Goal: Navigation & Orientation: Understand site structure

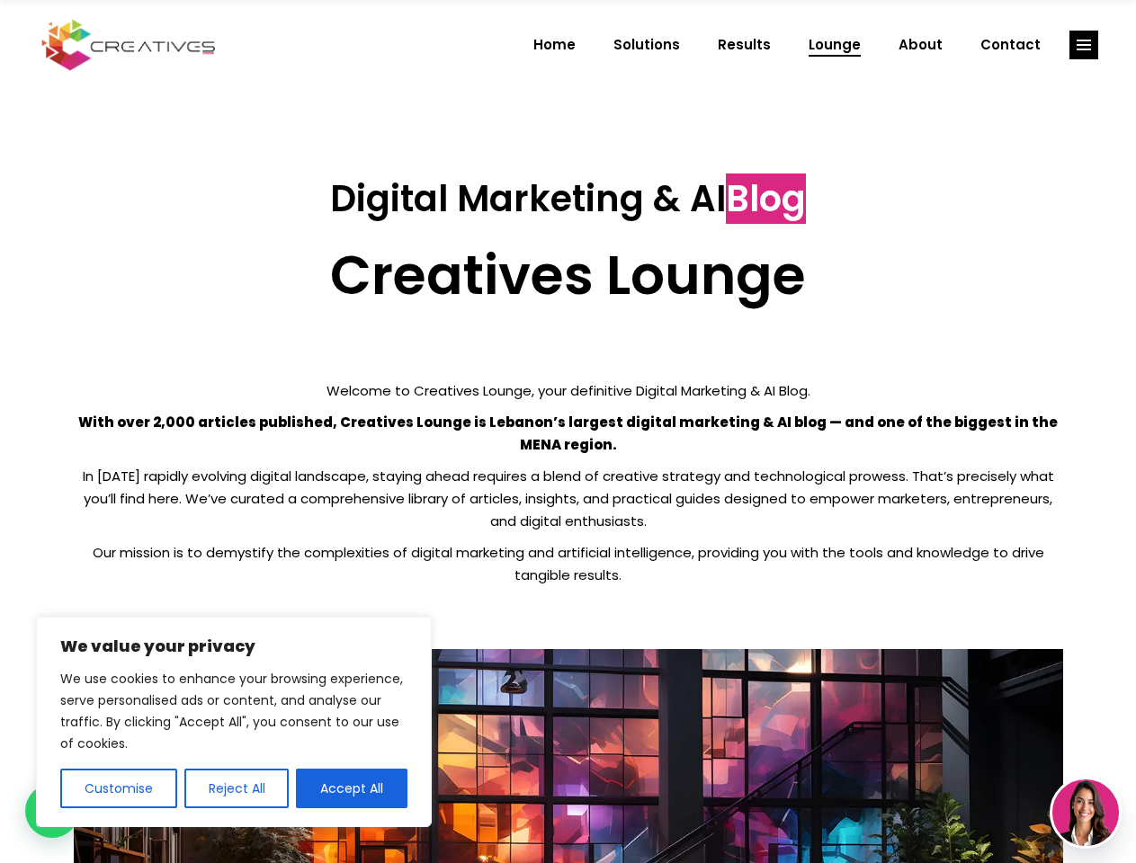
click at [567, 432] on p "With over 2,000 articles published, Creatives Lounge is Lebanon’s largest digit…" at bounding box center [568, 433] width 989 height 45
click at [118, 789] on button "Customise" at bounding box center [118, 789] width 117 height 40
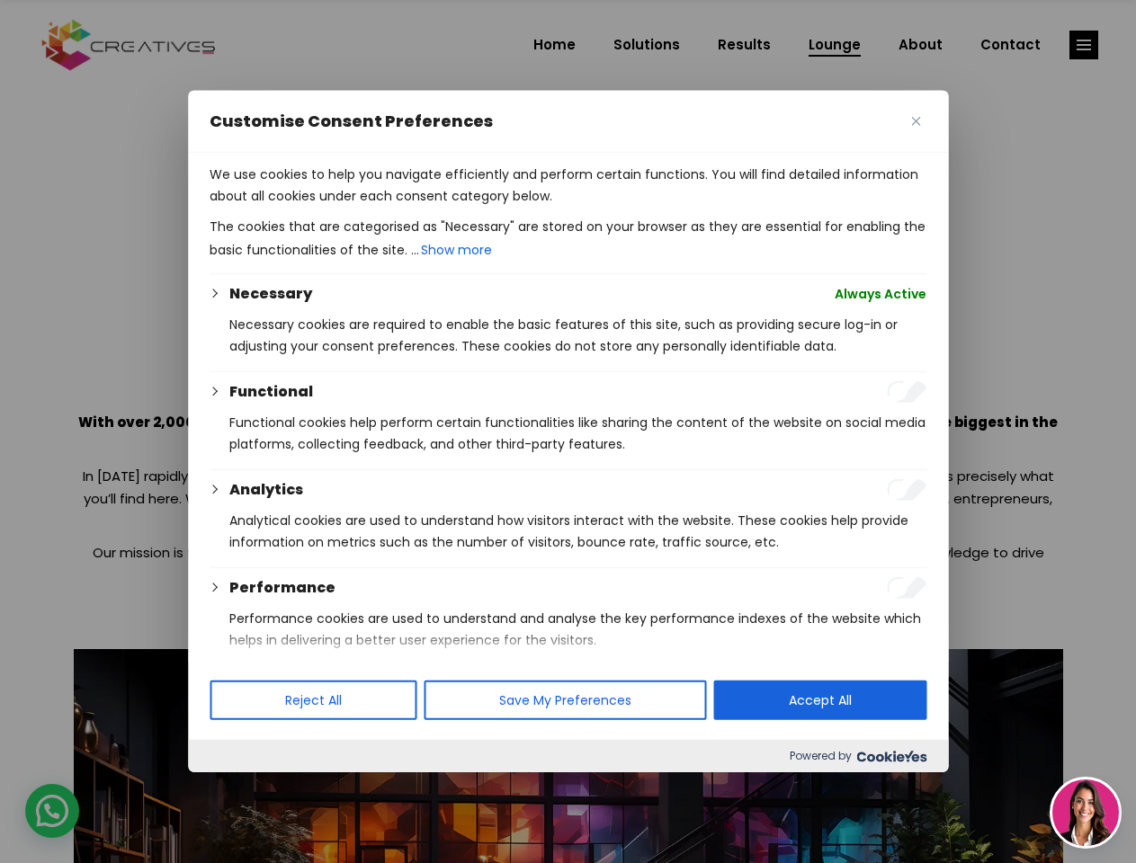
click at [236, 789] on div at bounding box center [568, 431] width 1136 height 863
click at [352, 207] on p "We use cookies to help you navigate efficiently and perform certain functions. …" at bounding box center [568, 185] width 717 height 43
click at [1084, 45] on div at bounding box center [568, 431] width 1136 height 863
click at [1086, 813] on img at bounding box center [1085, 813] width 67 height 67
